Goal: Find specific page/section: Find specific page/section

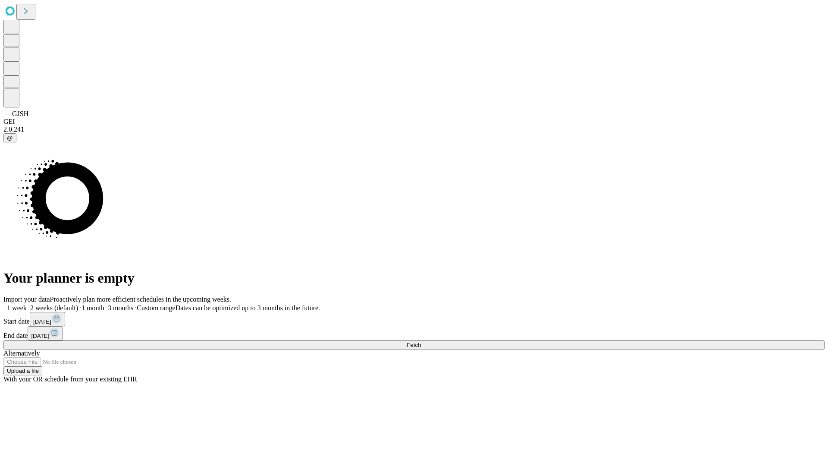
click at [421, 342] on span "Fetch" at bounding box center [414, 345] width 14 height 6
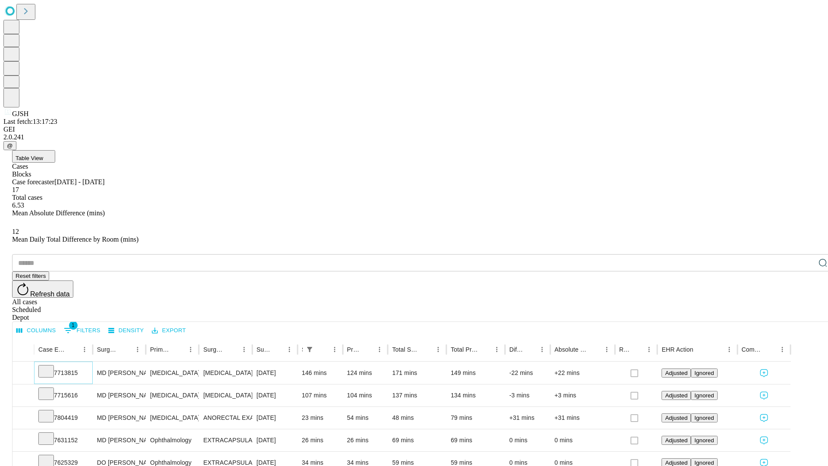
click at [50, 366] on icon at bounding box center [46, 370] width 9 height 9
